Goal: Navigation & Orientation: Go to known website

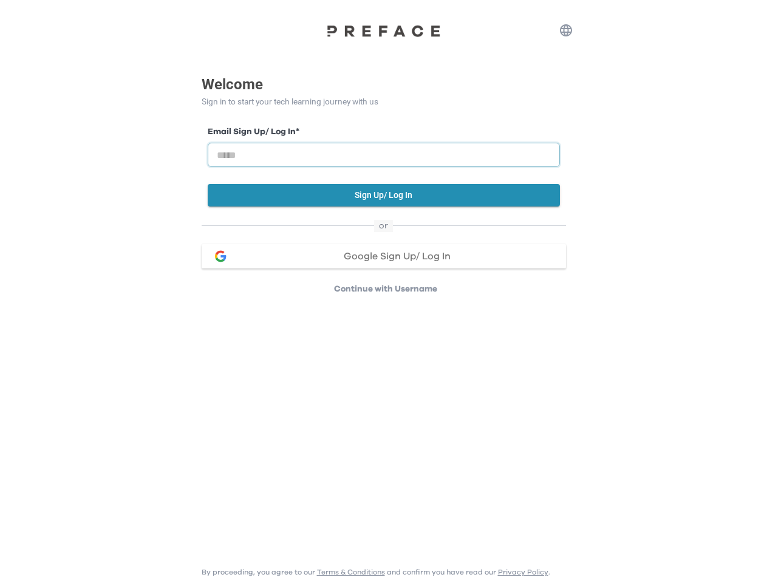
click at [383, 148] on input "email" at bounding box center [384, 155] width 352 height 24
click at [566, 30] on icon "button" at bounding box center [566, 30] width 15 height 15
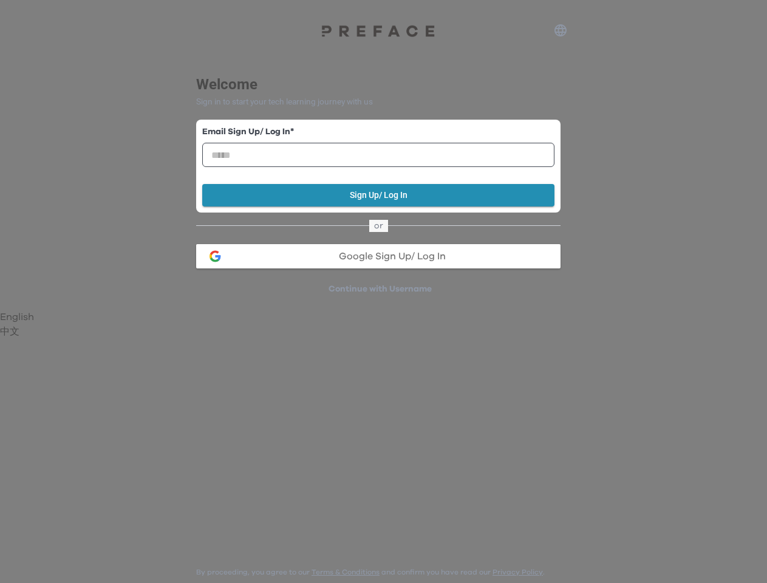
click at [384, 195] on div at bounding box center [383, 291] width 767 height 583
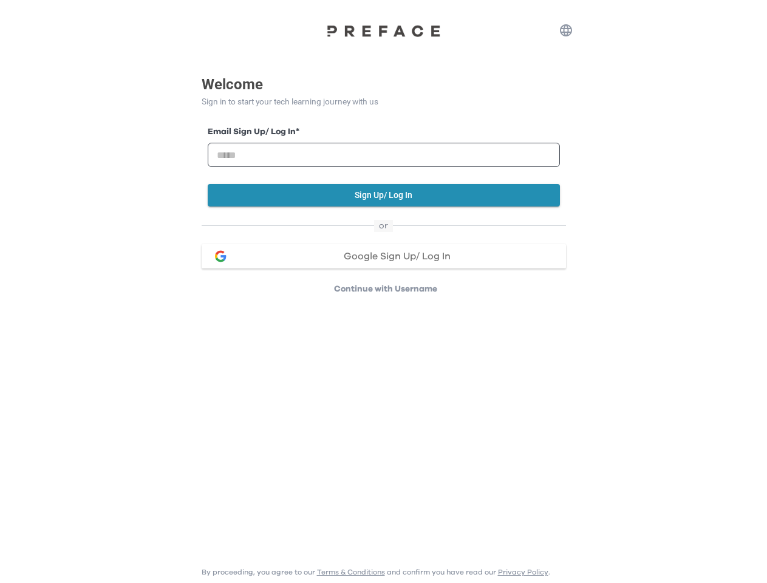
click at [384, 256] on span "Google Sign Up/ Log In" at bounding box center [397, 257] width 107 height 10
click at [386, 289] on p "Continue with Username" at bounding box center [385, 289] width 361 height 12
